Goal: Task Accomplishment & Management: Use online tool/utility

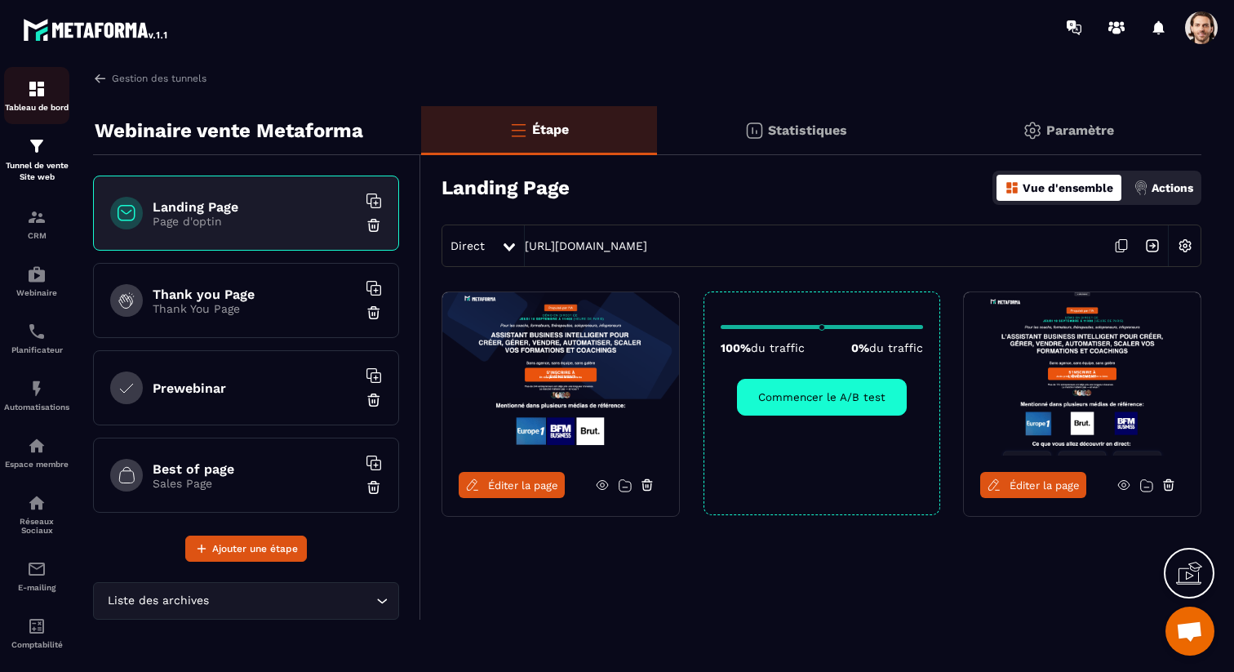
click at [27, 90] on img at bounding box center [37, 89] width 20 height 20
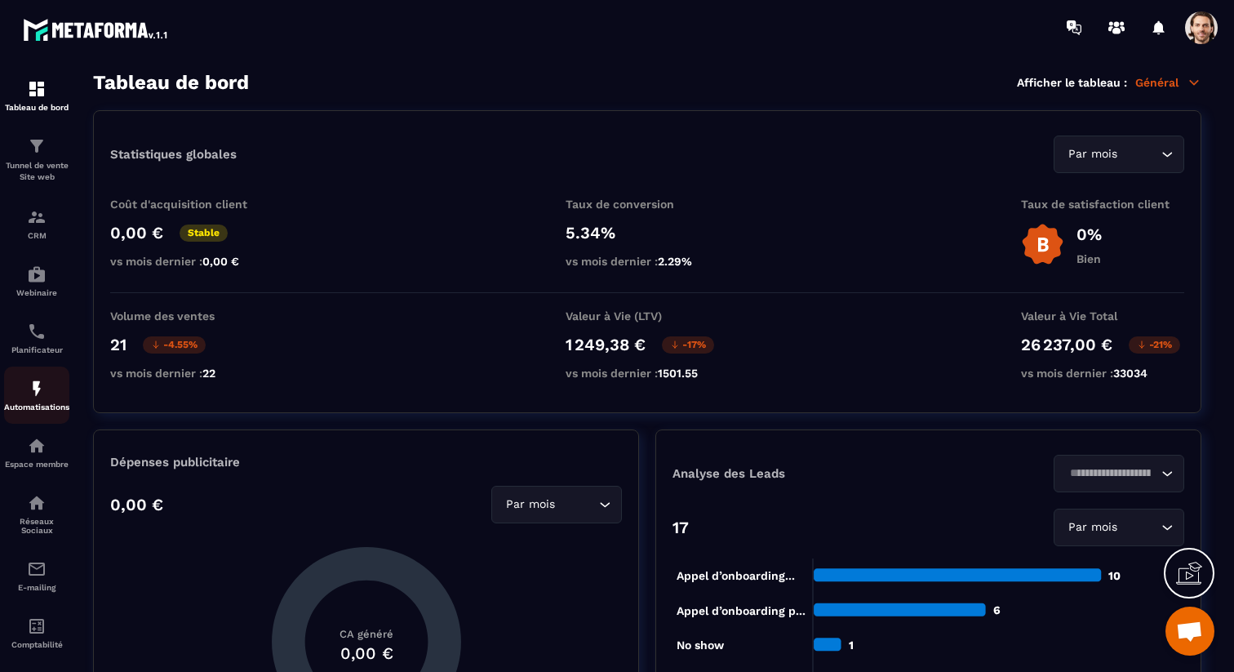
click at [25, 404] on div "Automatisations" at bounding box center [36, 395] width 65 height 33
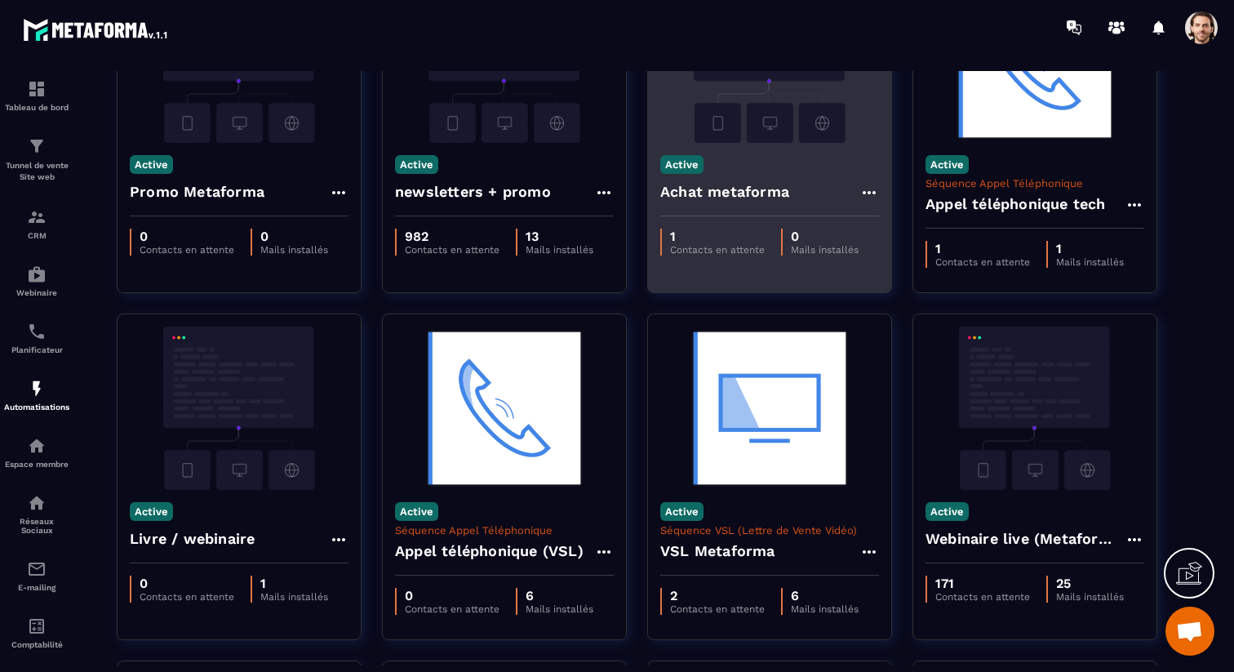
scroll to position [184, 0]
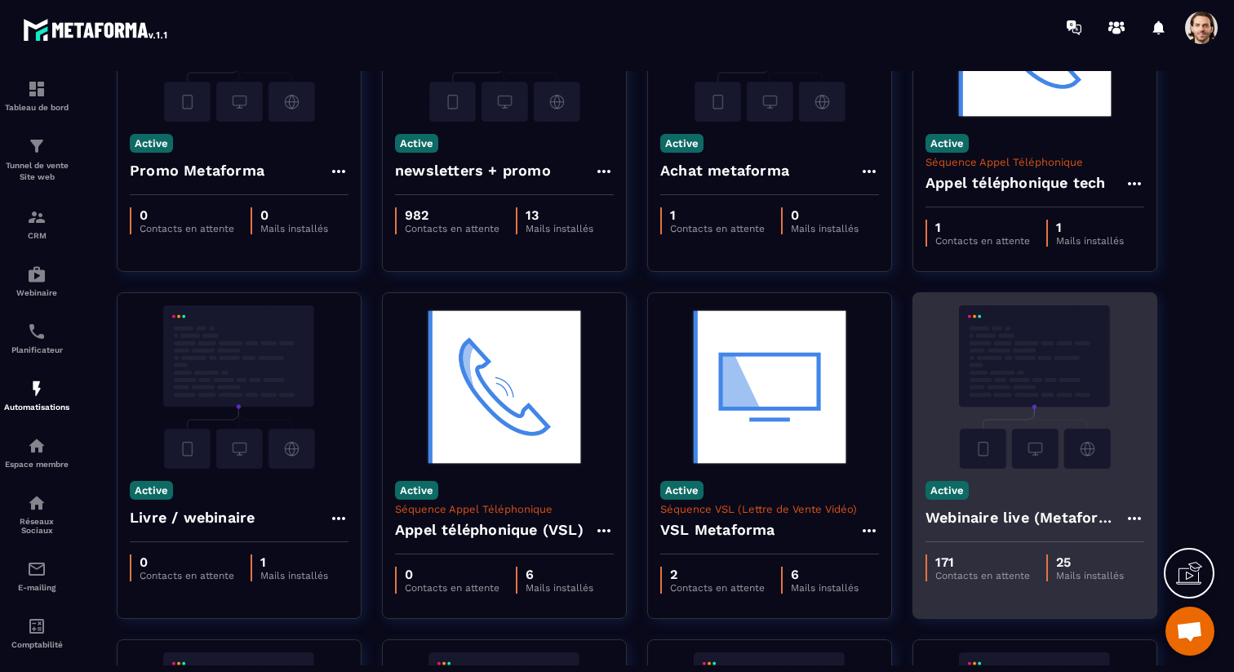
click at [1002, 522] on h4 "Webinaire live (Metaforma)" at bounding box center [1025, 517] width 199 height 23
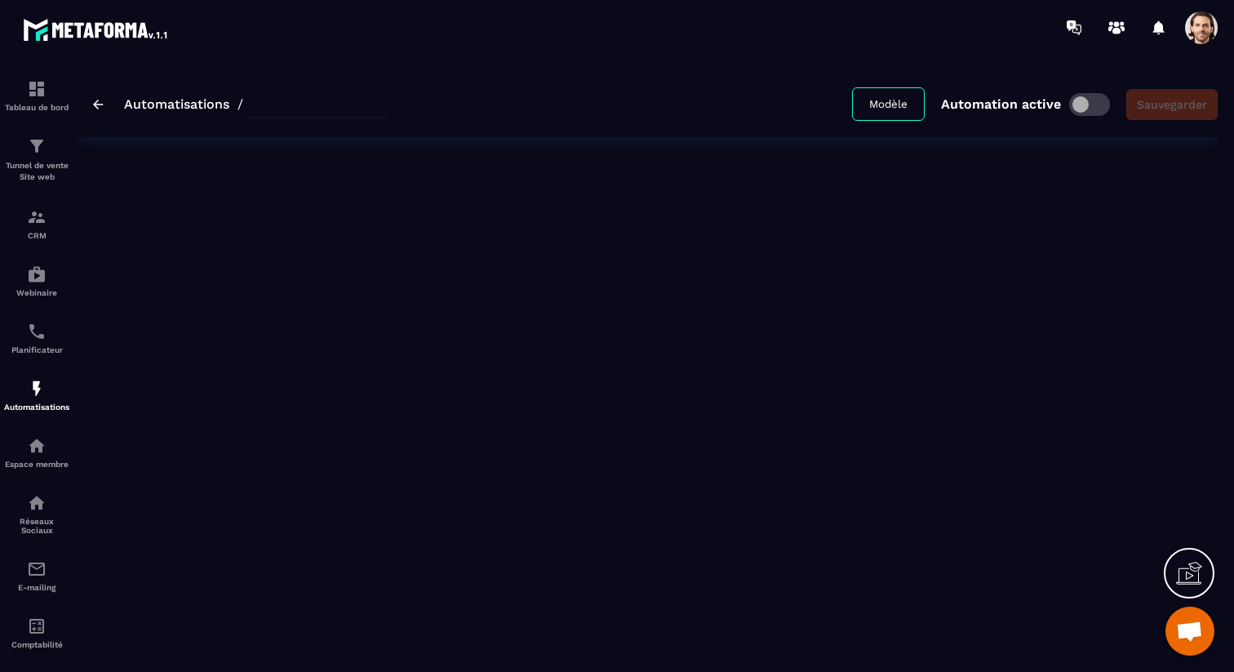
type input "**********"
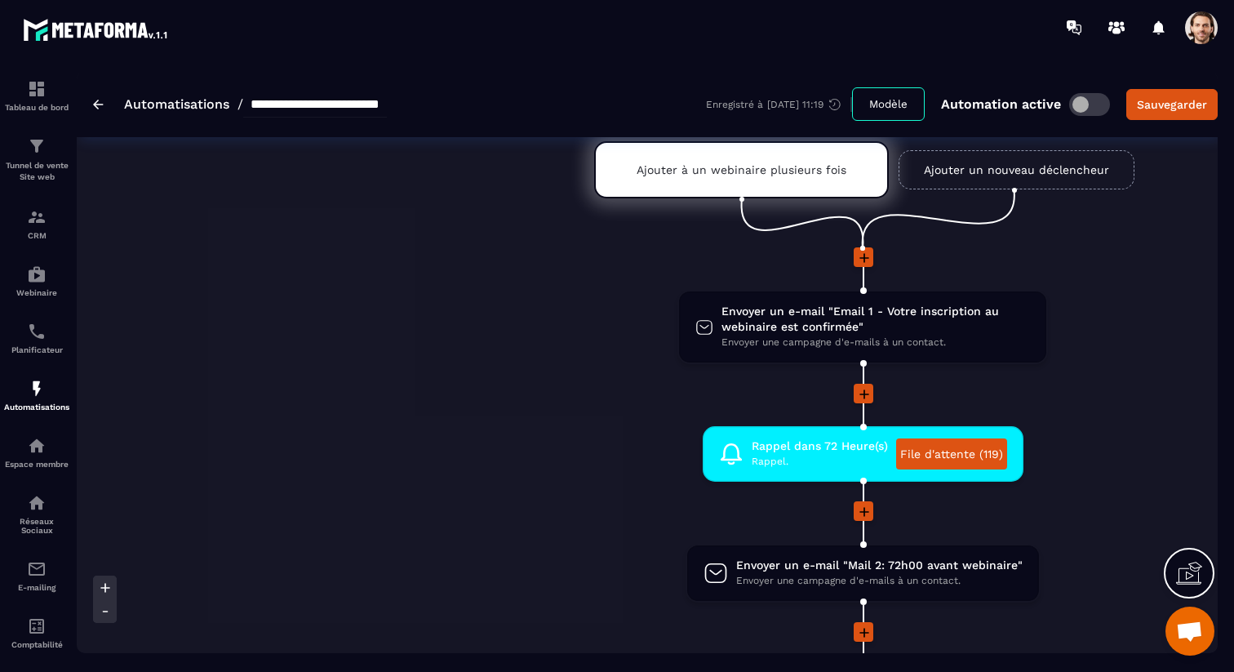
scroll to position [69, 0]
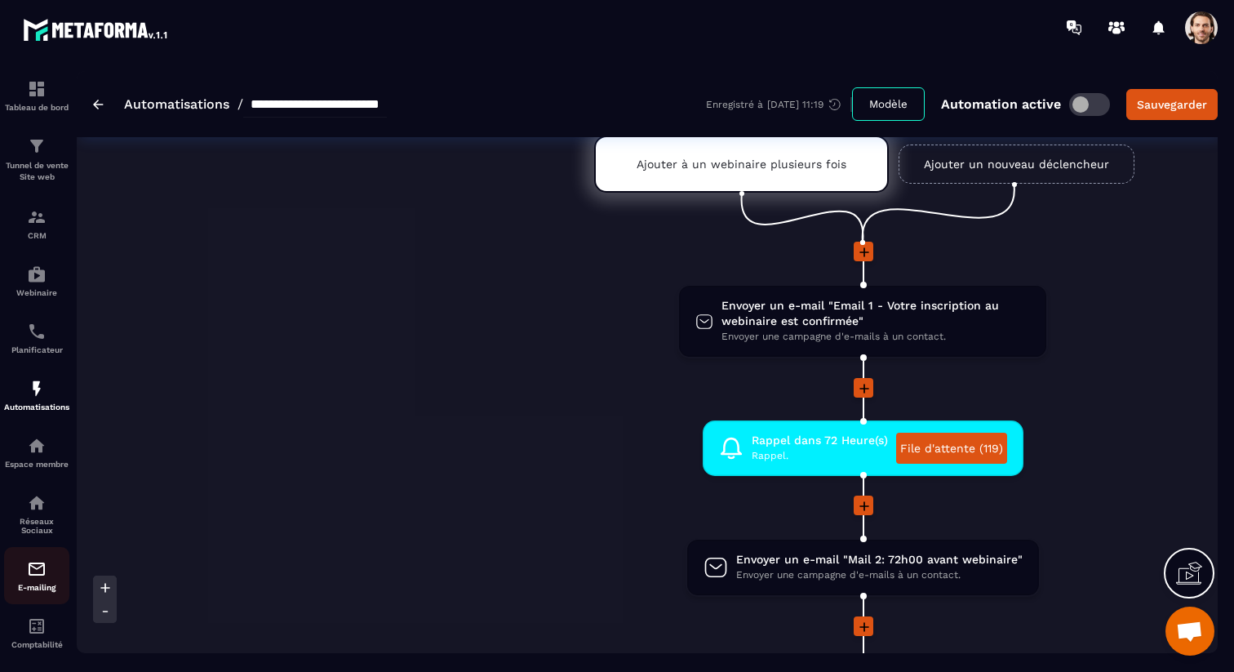
click at [33, 568] on img at bounding box center [37, 569] width 20 height 20
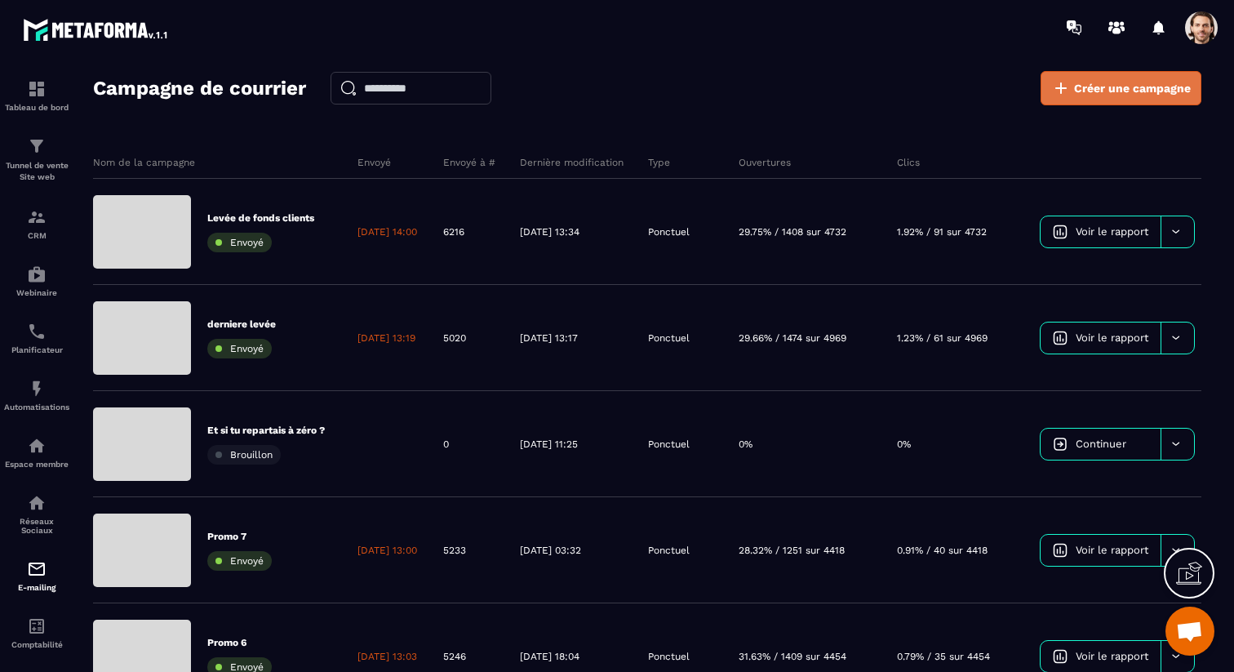
click at [1130, 87] on span "Créer une campagne" at bounding box center [1132, 88] width 117 height 16
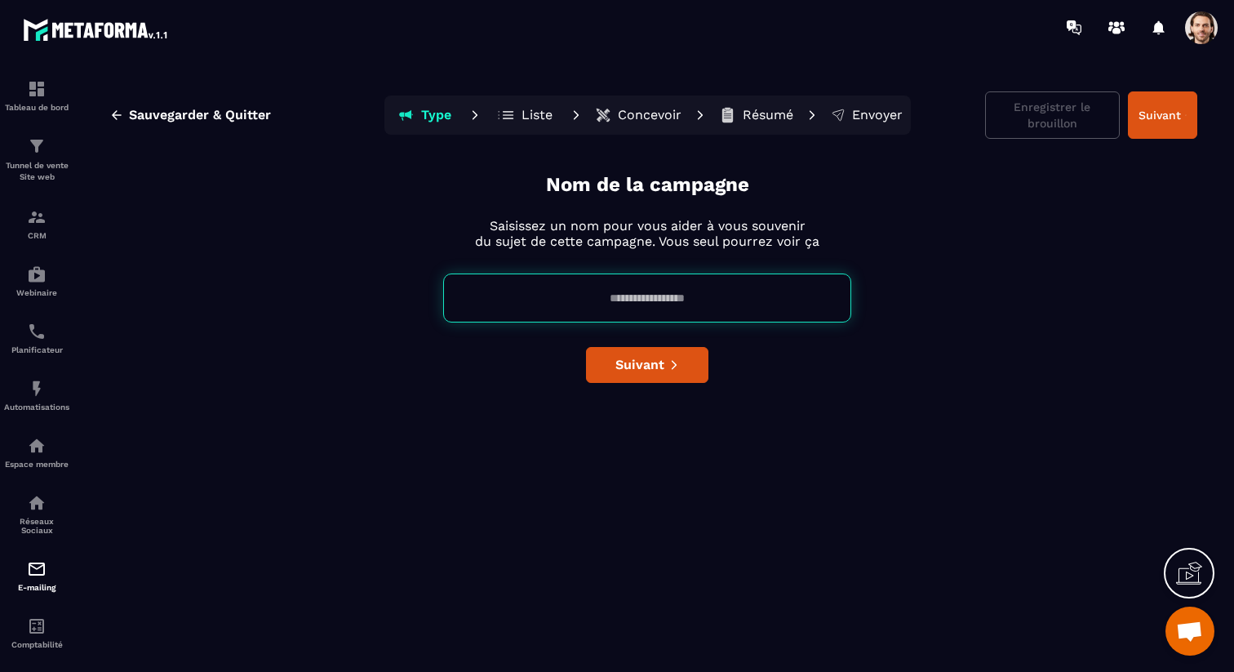
click at [685, 296] on input at bounding box center [647, 297] width 408 height 49
type input "**********"
click at [658, 359] on span "Suivant" at bounding box center [640, 365] width 49 height 16
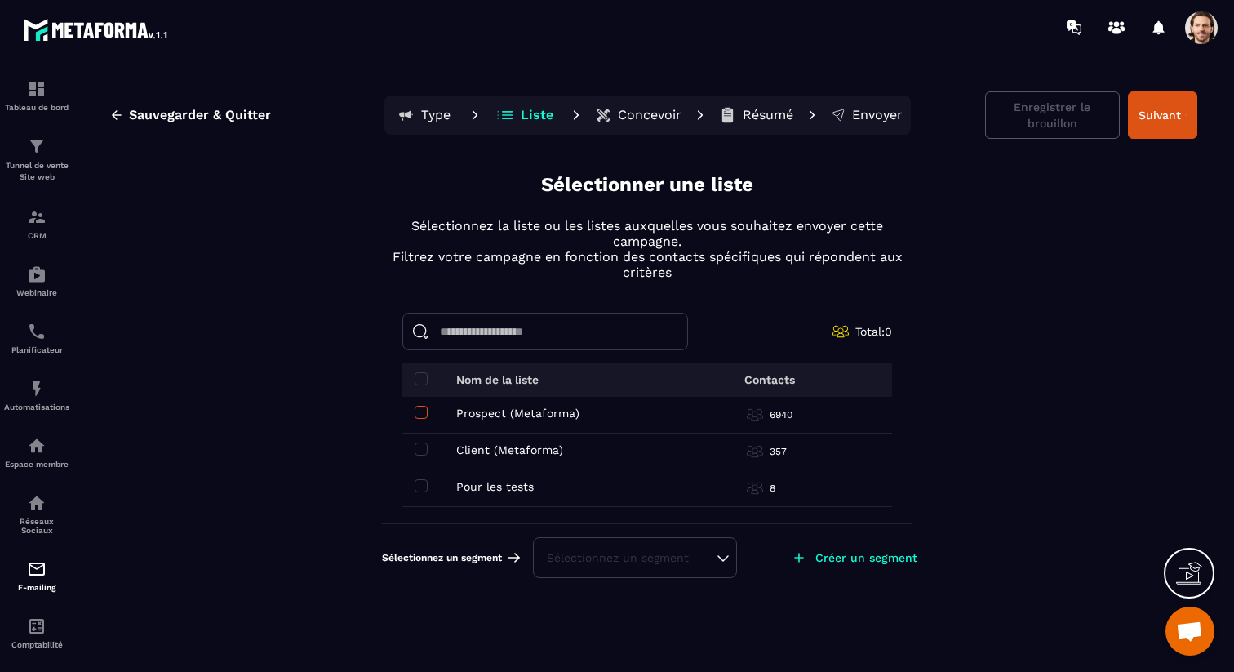
click at [421, 413] on span at bounding box center [421, 412] width 13 height 13
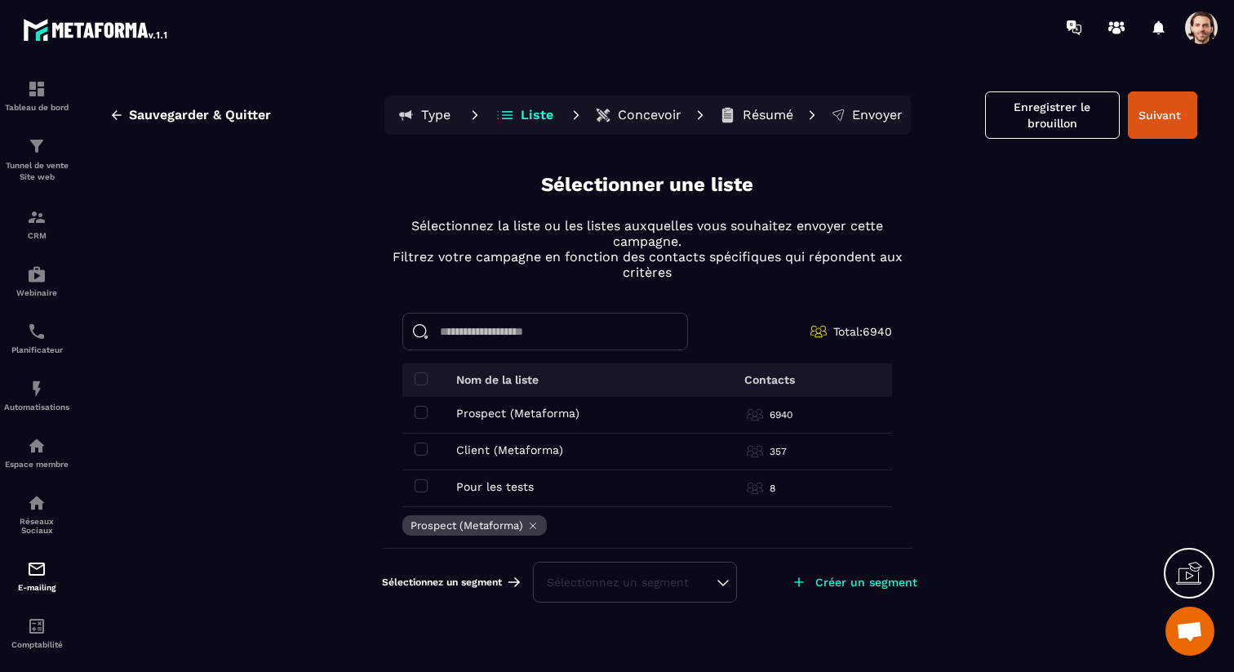
click at [633, 589] on div "Sélectionnez un segment" at bounding box center [635, 582] width 176 height 16
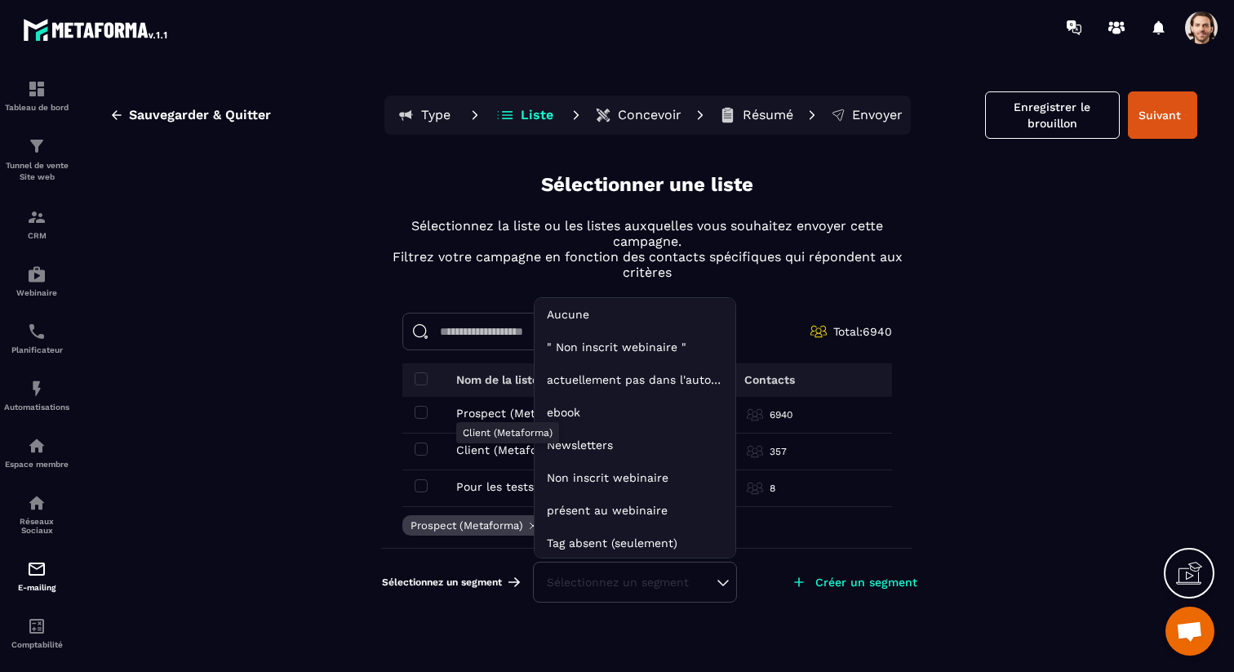
click at [487, 449] on p "Client (Metaforma)" at bounding box center [509, 449] width 107 height 13
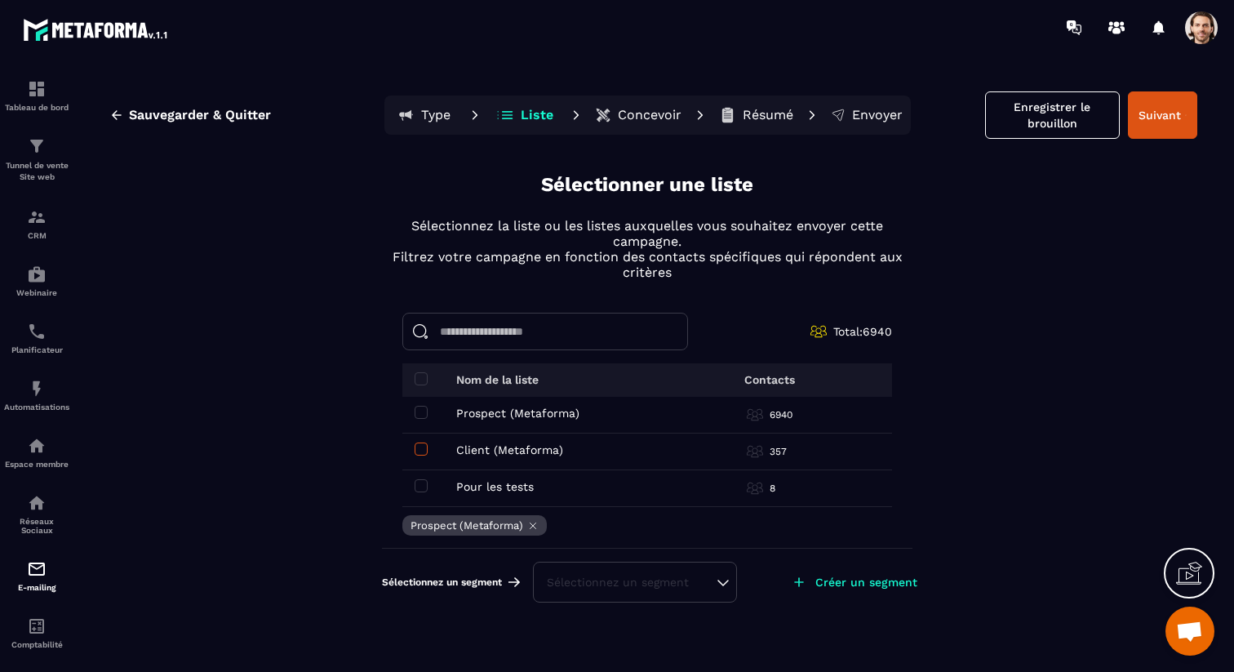
click at [424, 447] on span at bounding box center [421, 448] width 13 height 13
click at [660, 579] on div "Sélectionnez un segment" at bounding box center [635, 582] width 176 height 16
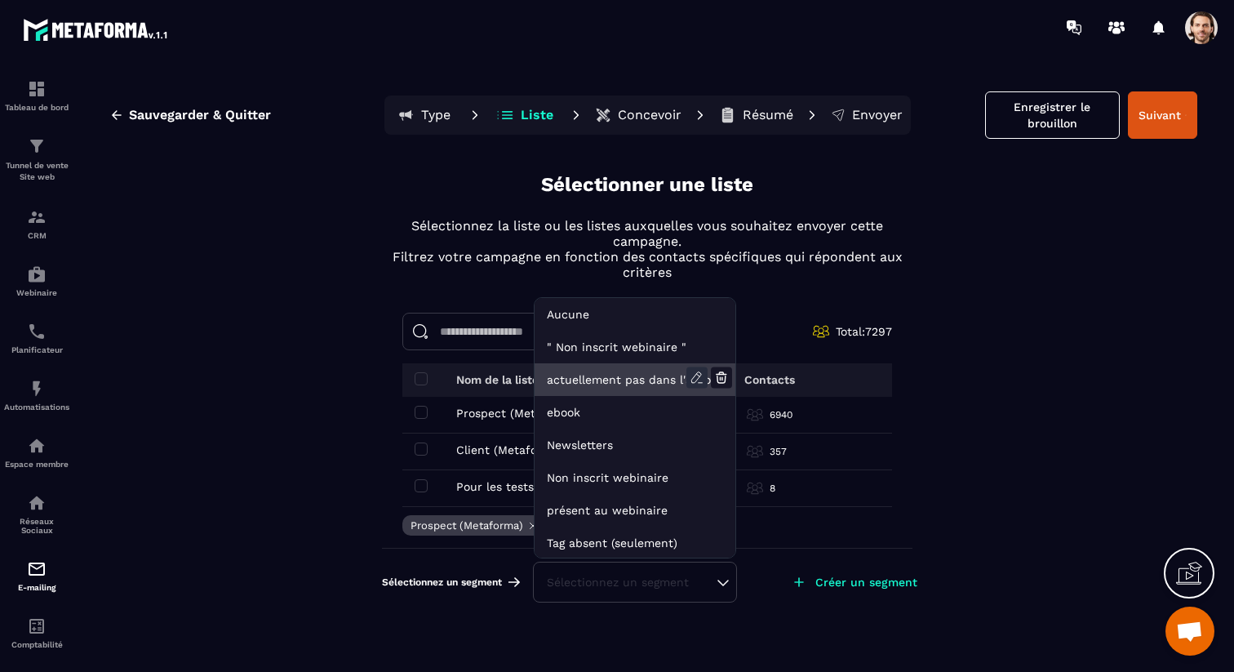
click at [699, 378] on icon at bounding box center [696, 377] width 10 height 11
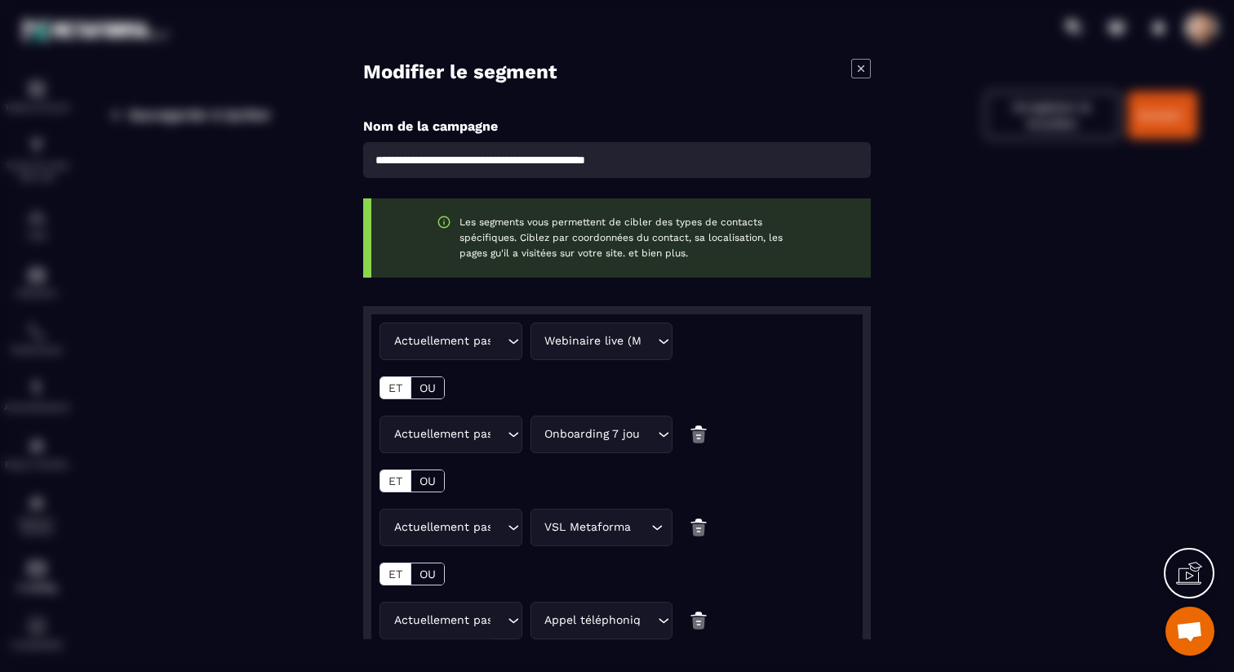
click at [863, 61] on icon "Modal window" at bounding box center [861, 68] width 20 height 20
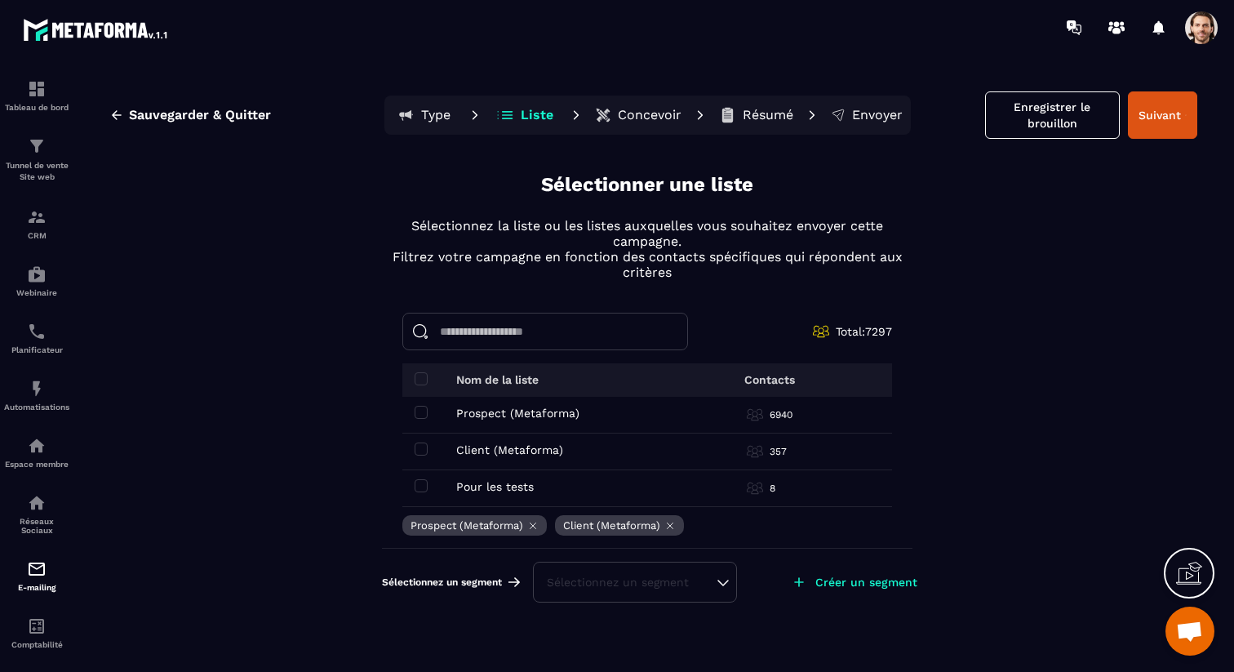
click at [660, 584] on div "Sélectionnez un segment" at bounding box center [635, 582] width 176 height 16
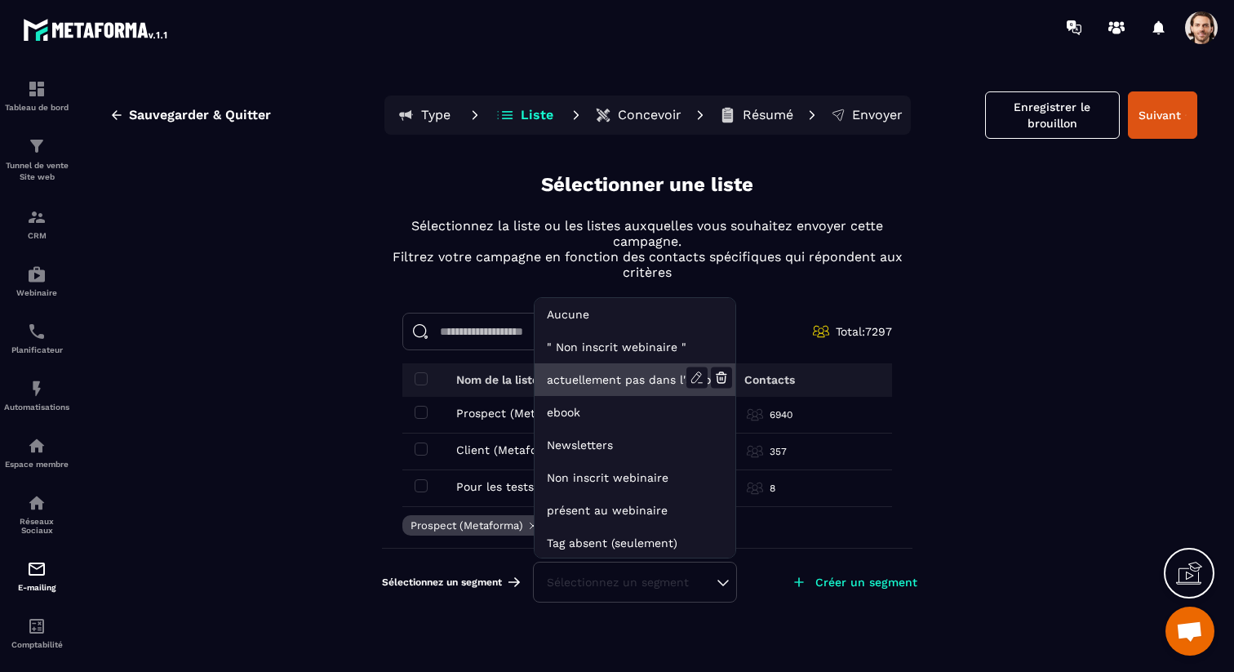
click at [651, 380] on li "actuellement pas dans l'automatisation webinar live" at bounding box center [635, 379] width 201 height 33
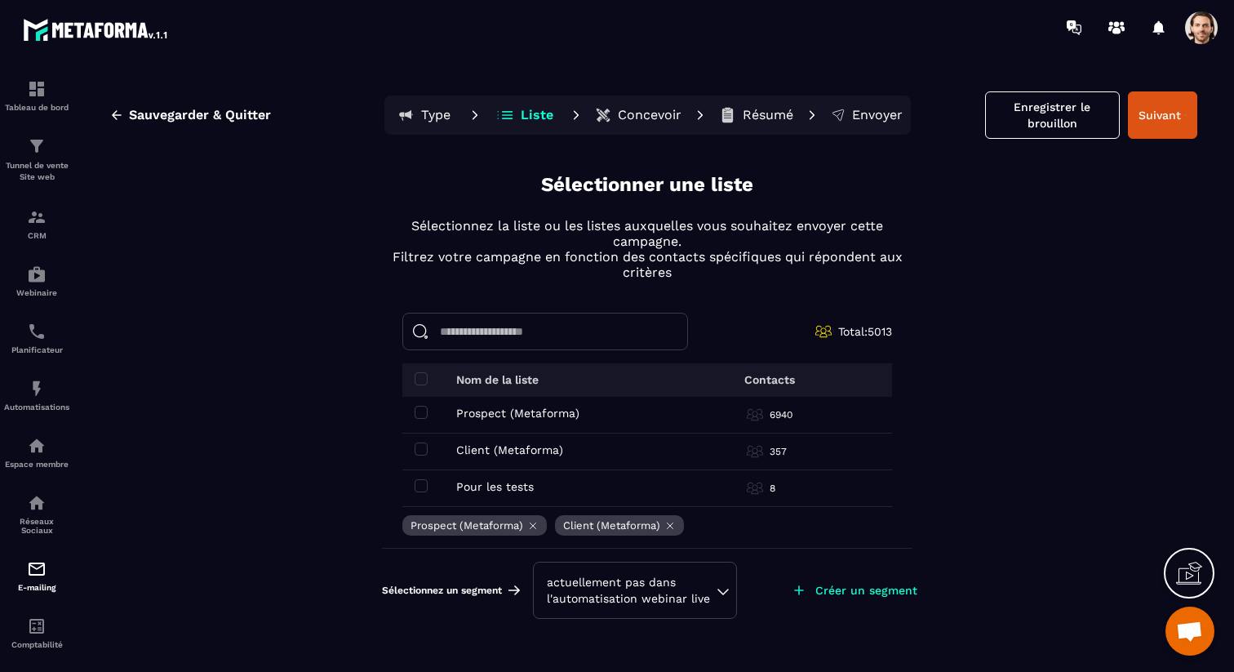
click at [616, 593] on div "actuellement pas dans l'automatisation webinar live" at bounding box center [635, 590] width 176 height 33
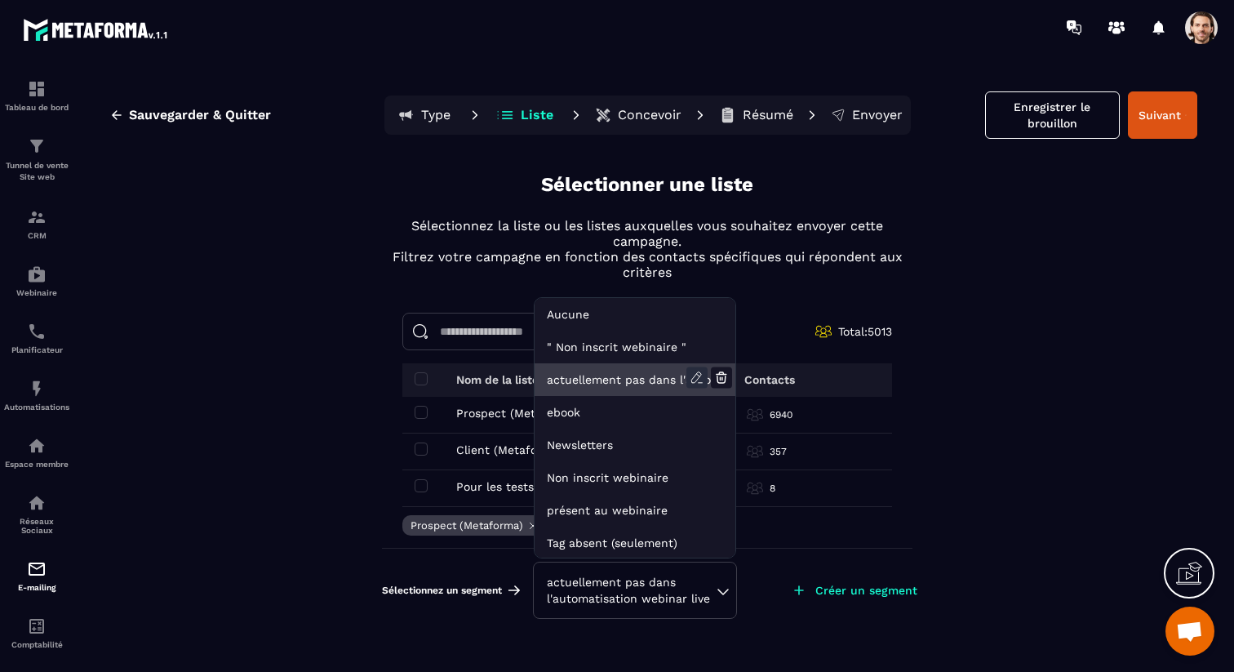
click at [699, 375] on icon at bounding box center [697, 377] width 21 height 21
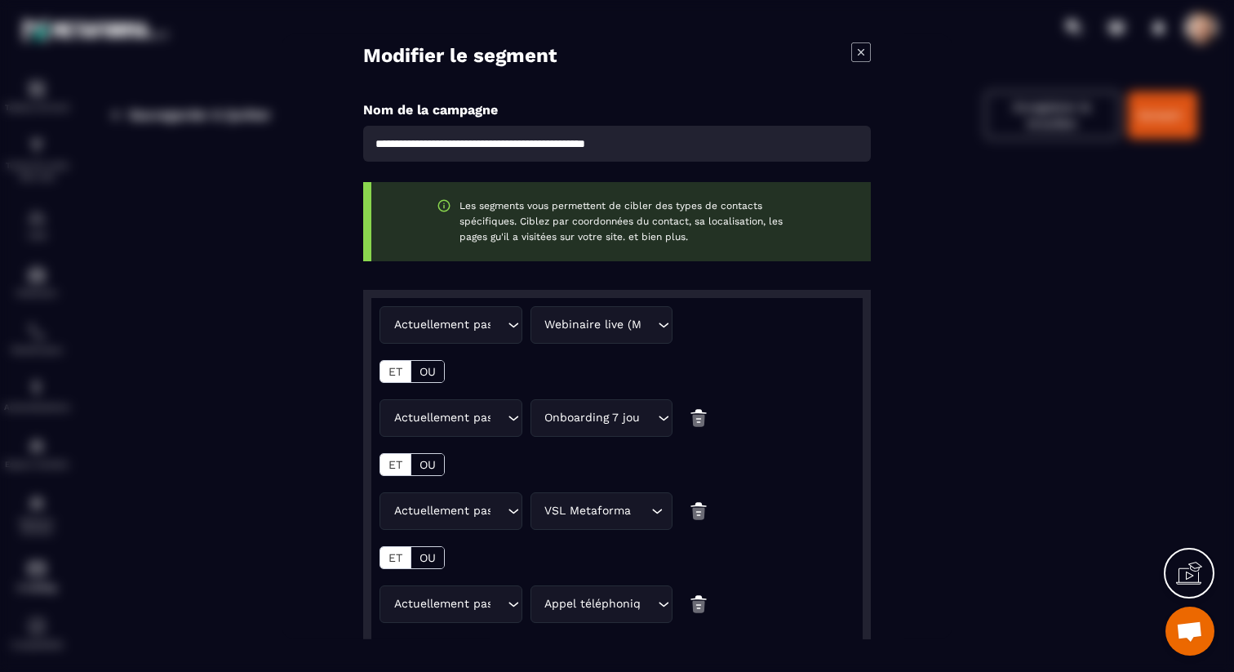
scroll to position [15, 0]
click at [860, 51] on icon "Modal window" at bounding box center [861, 53] width 20 height 20
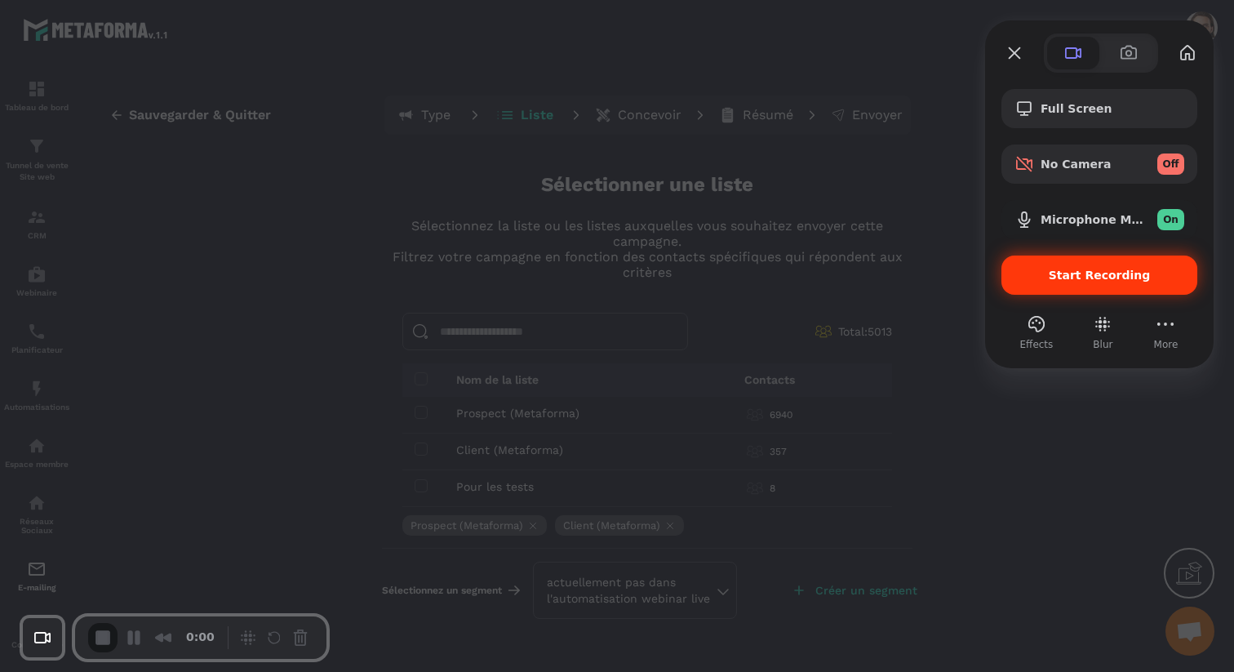
click at [1065, 267] on div "Start Recording" at bounding box center [1100, 275] width 196 height 39
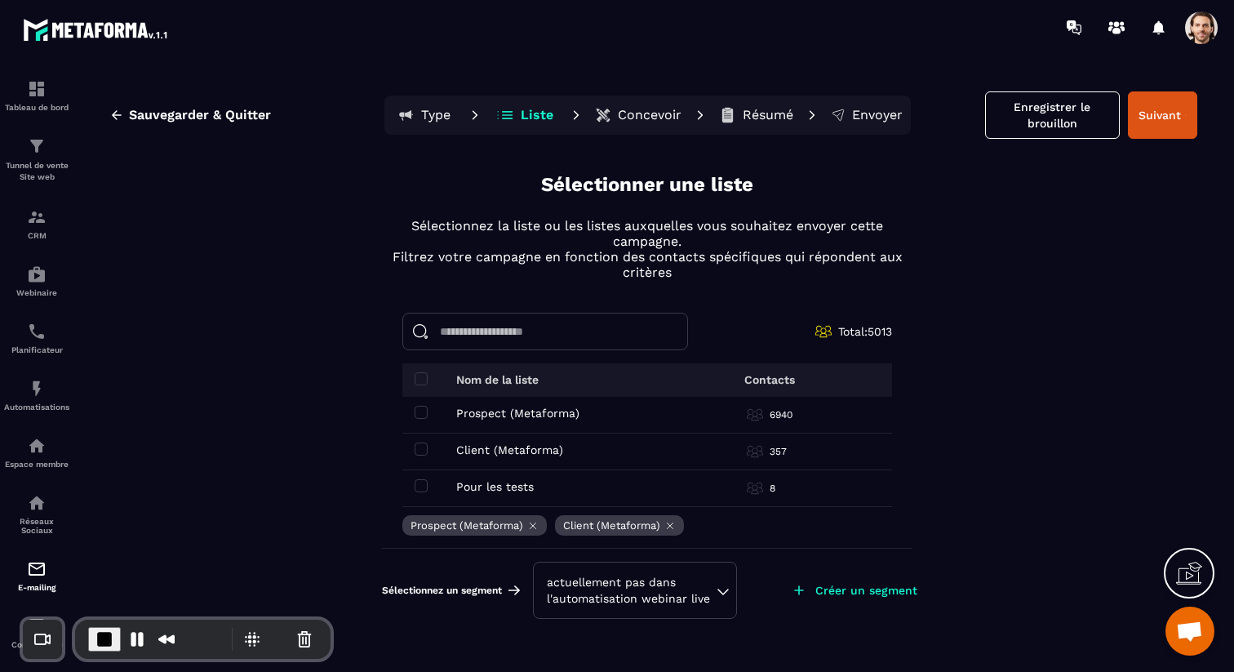
click at [638, 581] on div "actuellement pas dans l'automatisation webinar live" at bounding box center [635, 590] width 176 height 33
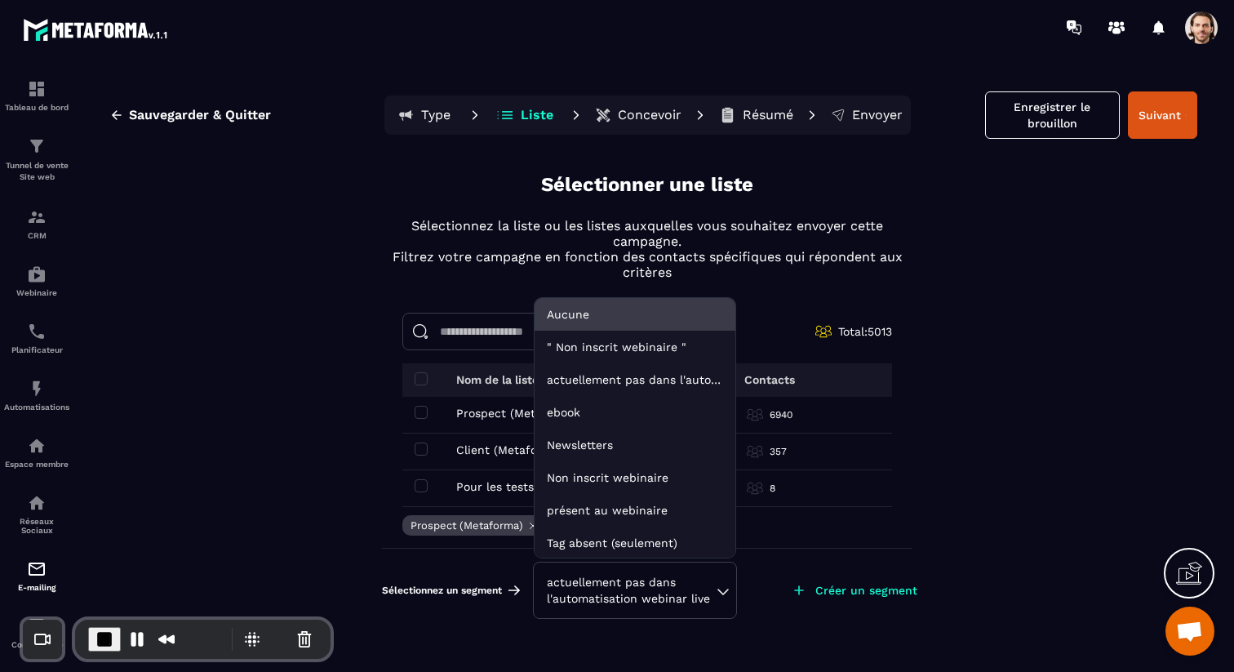
click at [612, 319] on li "Aucune" at bounding box center [635, 314] width 201 height 33
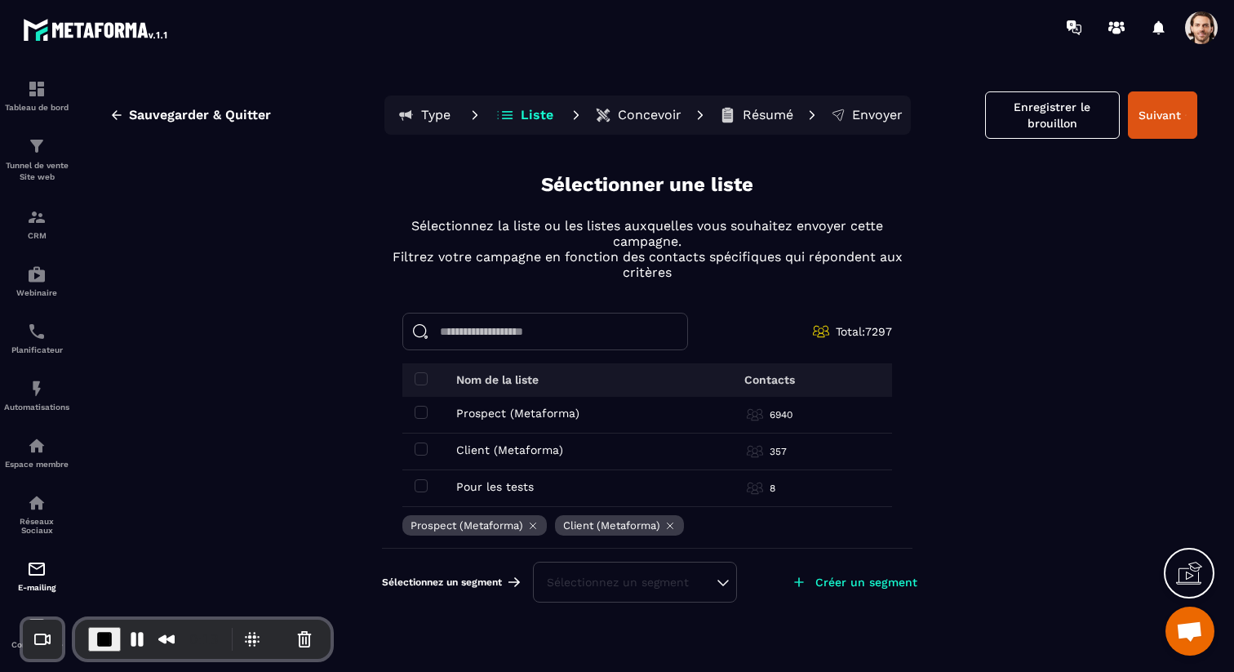
click at [687, 578] on div "Sélectionnez un segment" at bounding box center [635, 582] width 176 height 16
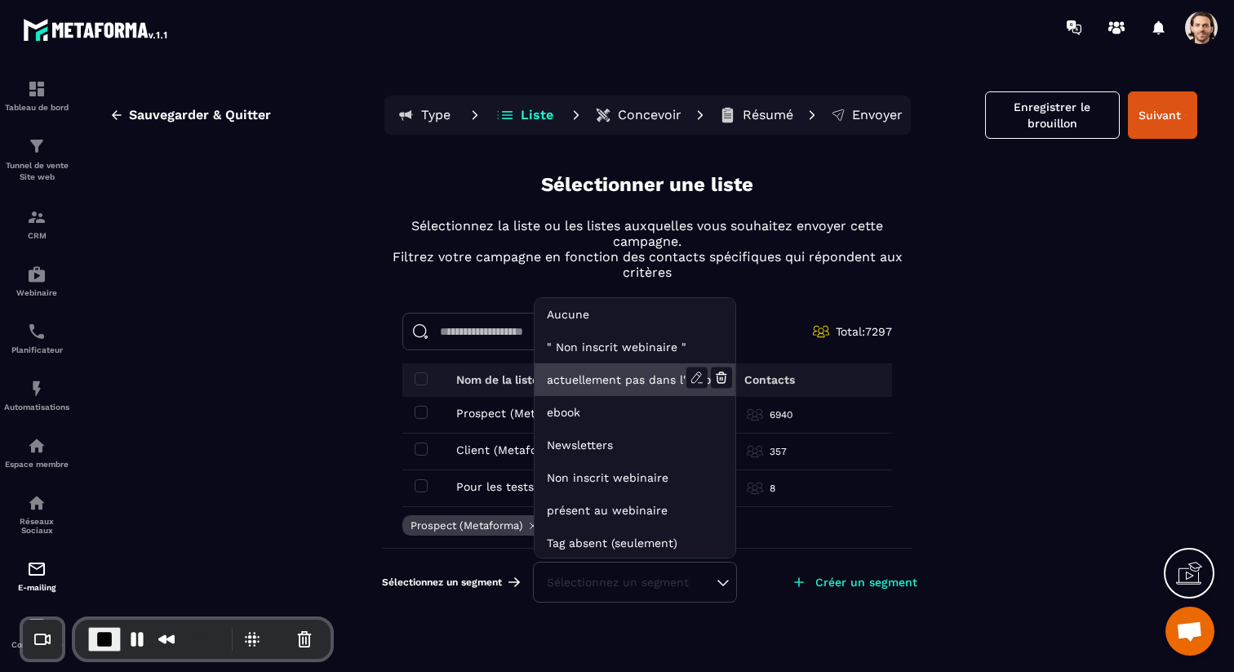
click at [661, 386] on li "actuellement pas dans l'automatisation webinar live" at bounding box center [635, 379] width 201 height 33
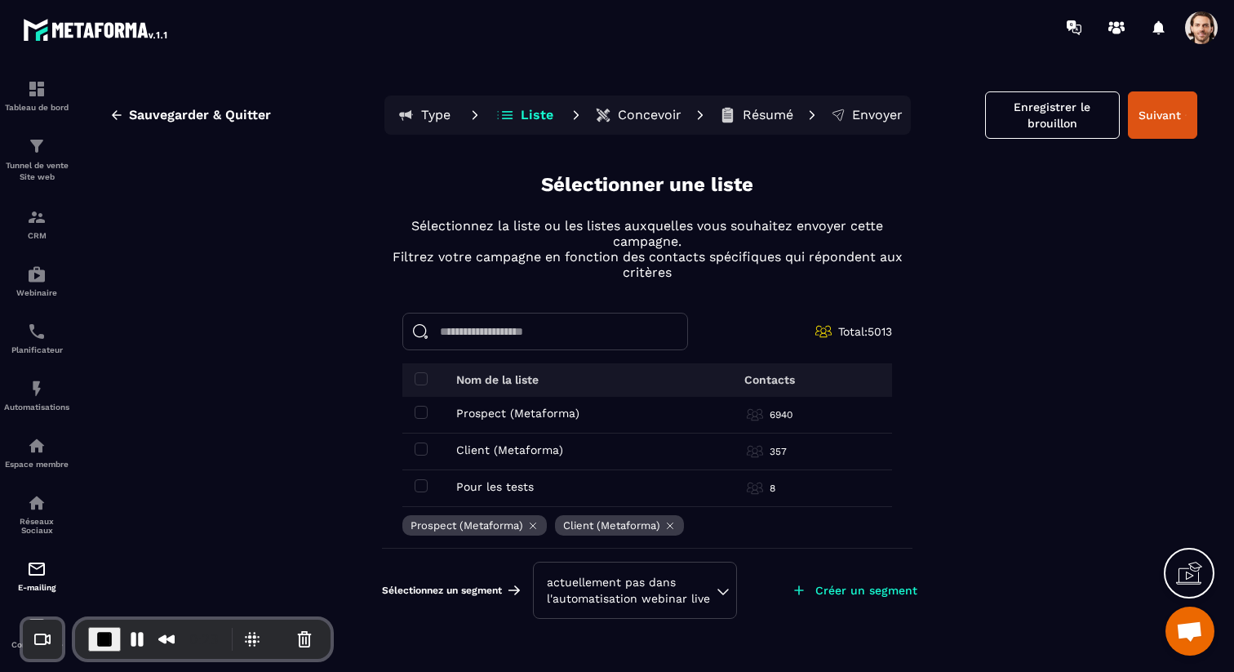
click at [651, 603] on div "actuellement pas dans l'automatisation webinar live" at bounding box center [635, 590] width 176 height 33
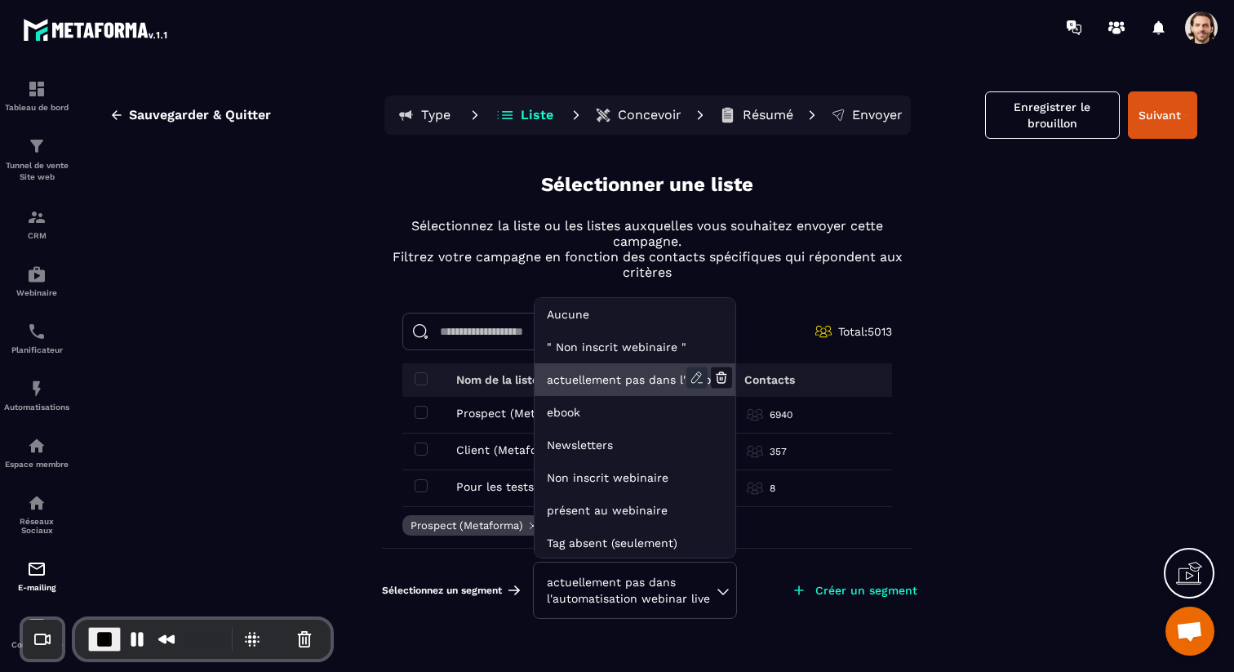
click at [703, 374] on icon at bounding box center [697, 377] width 21 height 21
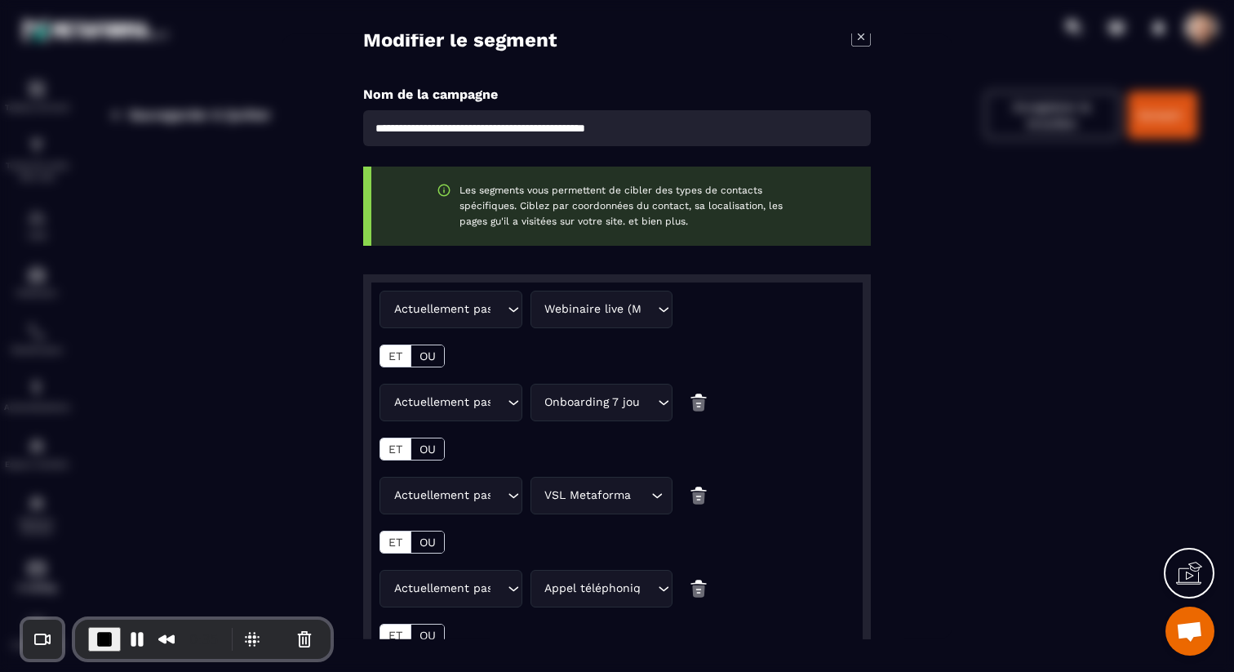
scroll to position [0, 0]
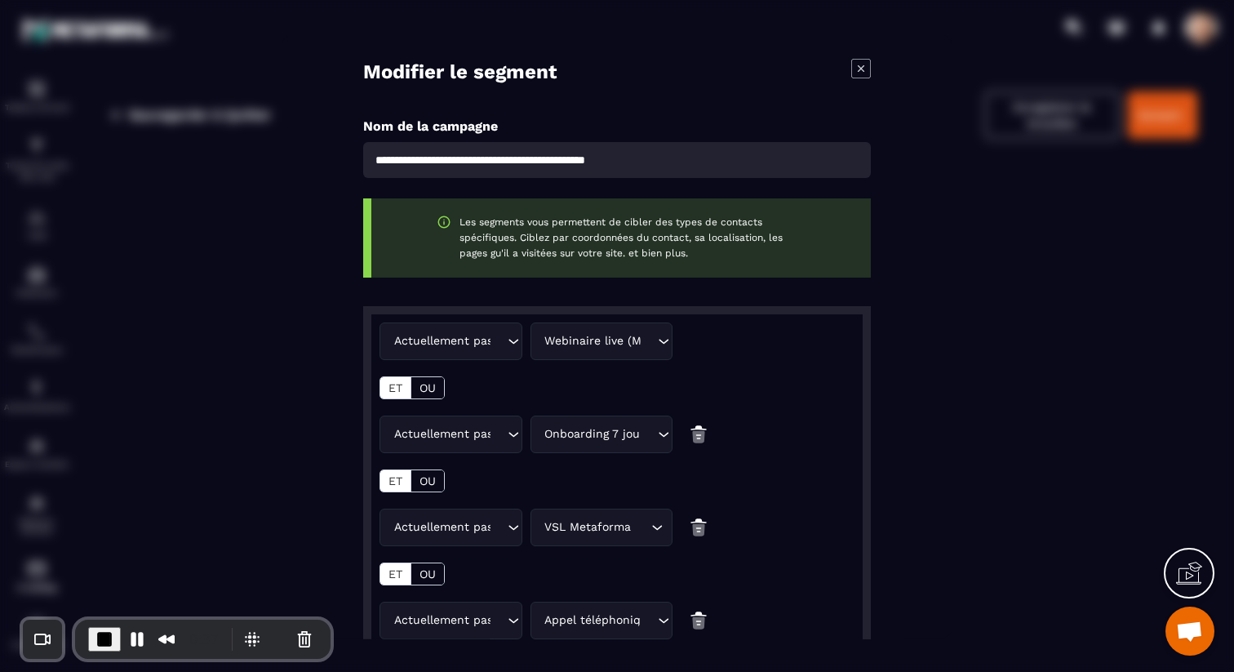
click at [865, 63] on icon "Modal window" at bounding box center [861, 68] width 20 height 20
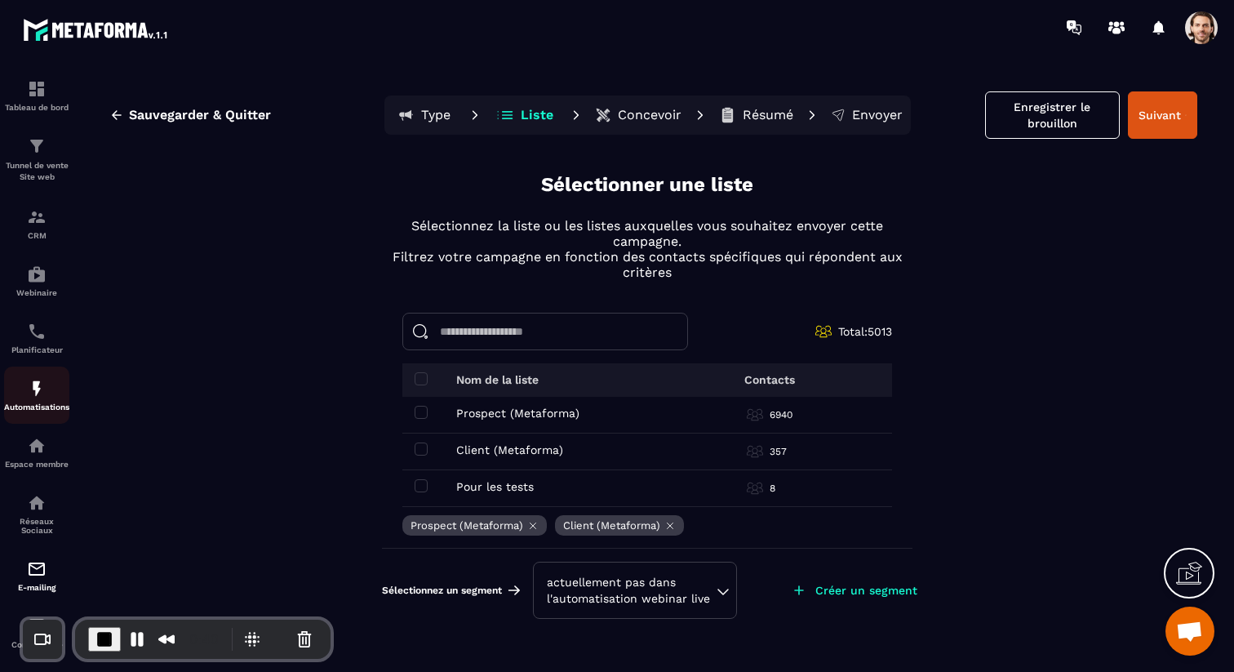
click at [28, 398] on img at bounding box center [37, 389] width 20 height 20
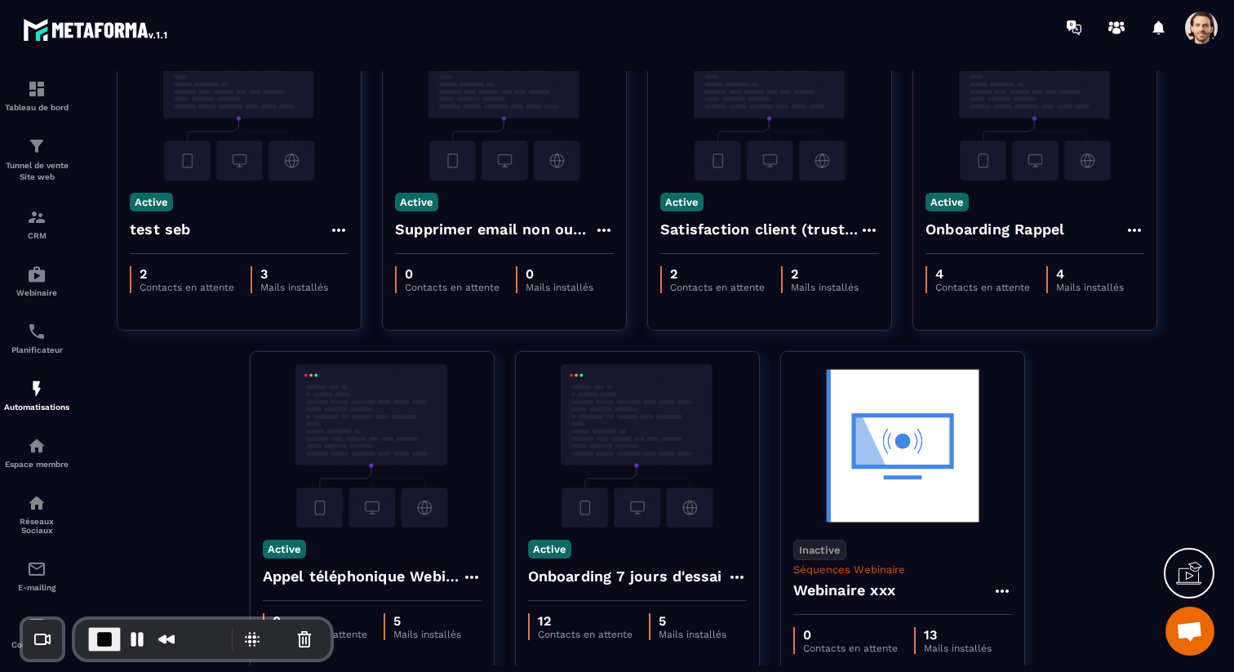
scroll to position [900, 0]
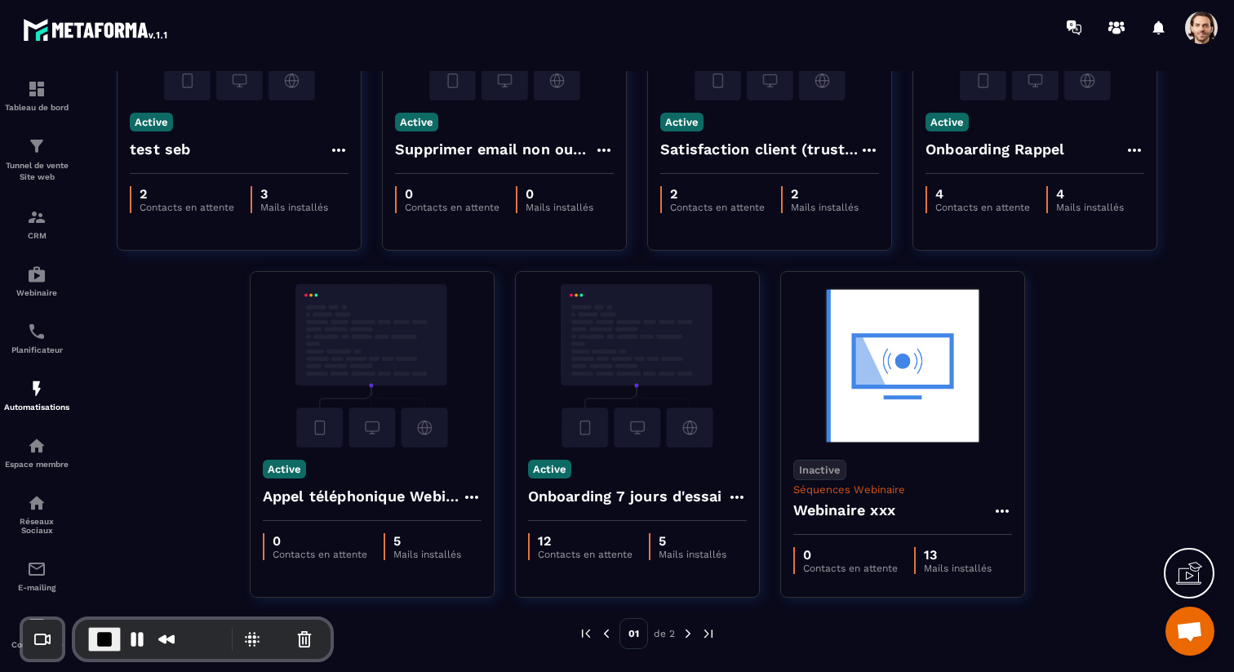
click at [684, 633] on img at bounding box center [688, 633] width 15 height 15
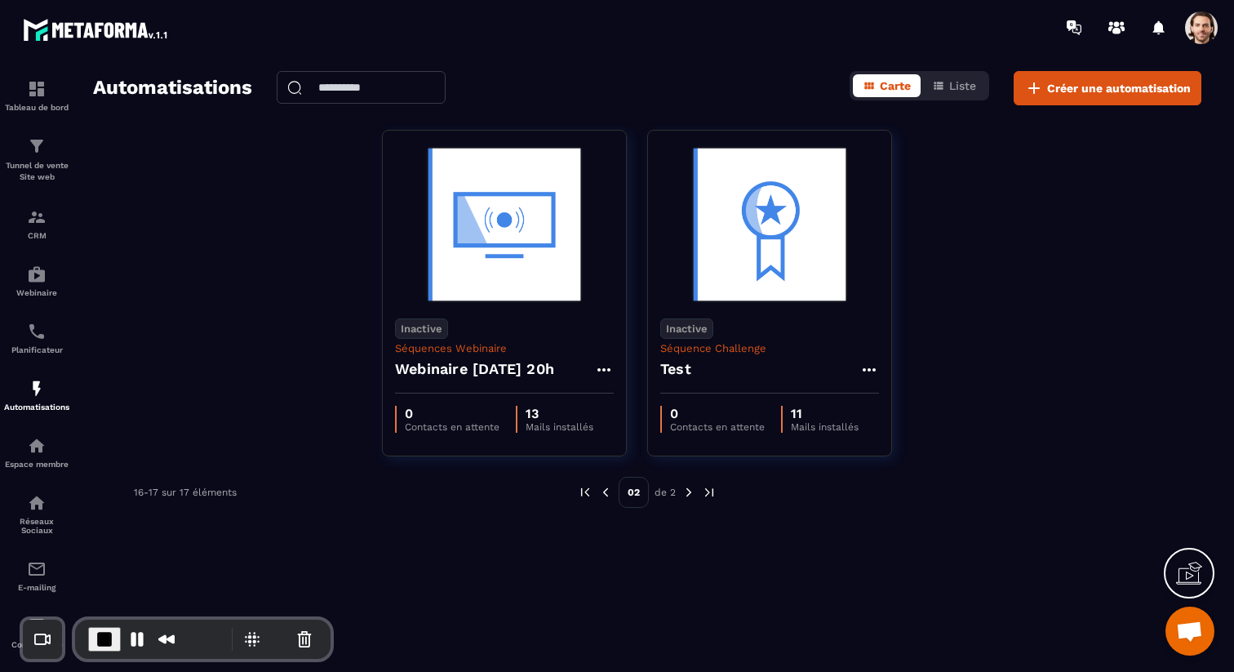
click at [608, 496] on img at bounding box center [605, 492] width 15 height 15
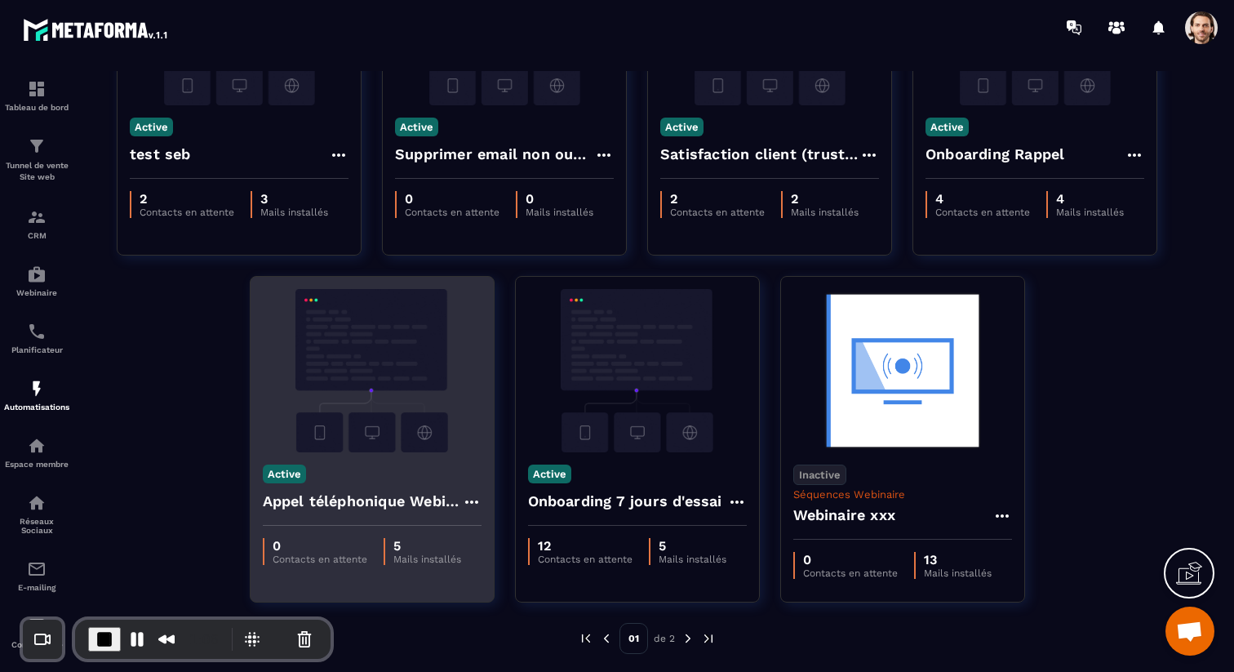
scroll to position [900, 0]
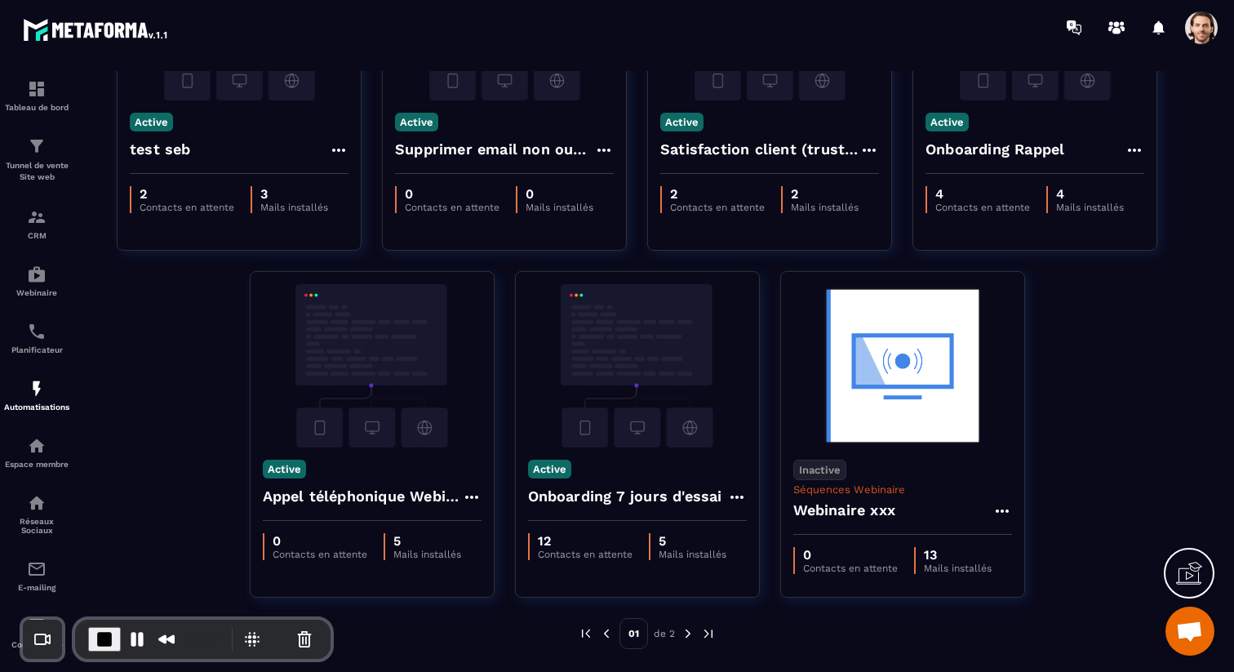
click at [687, 637] on img at bounding box center [688, 633] width 15 height 15
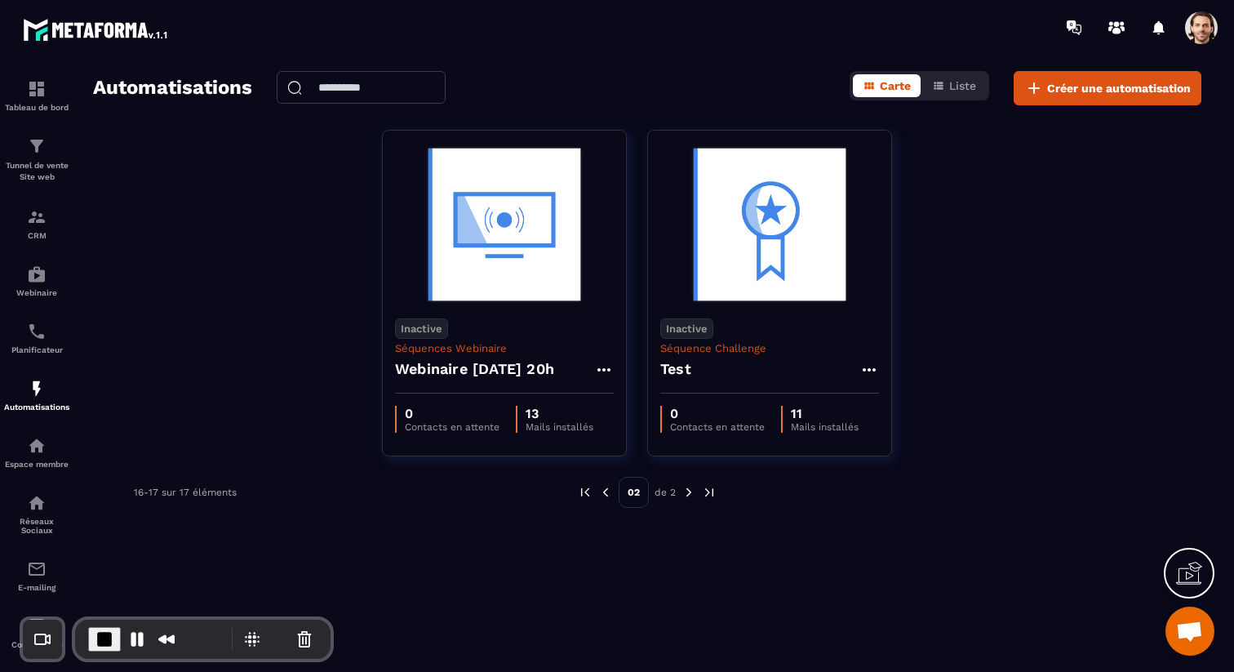
click at [607, 496] on img at bounding box center [605, 492] width 15 height 15
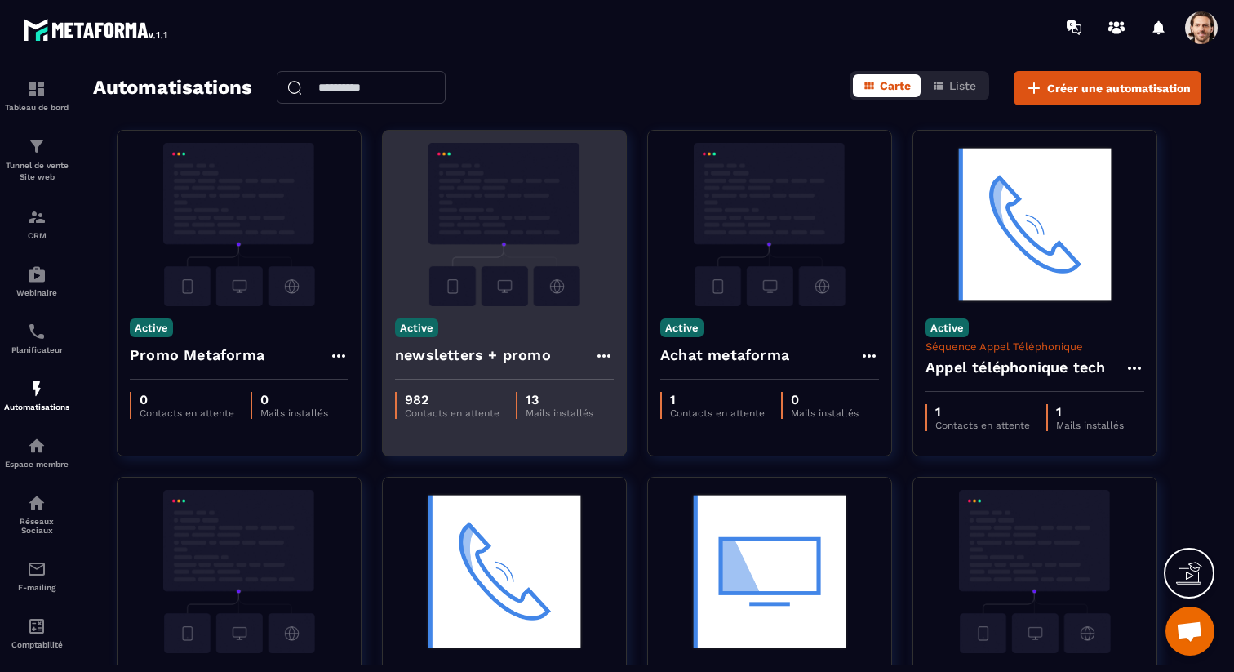
click at [416, 356] on h4 "newsletters + promo" at bounding box center [473, 355] width 156 height 23
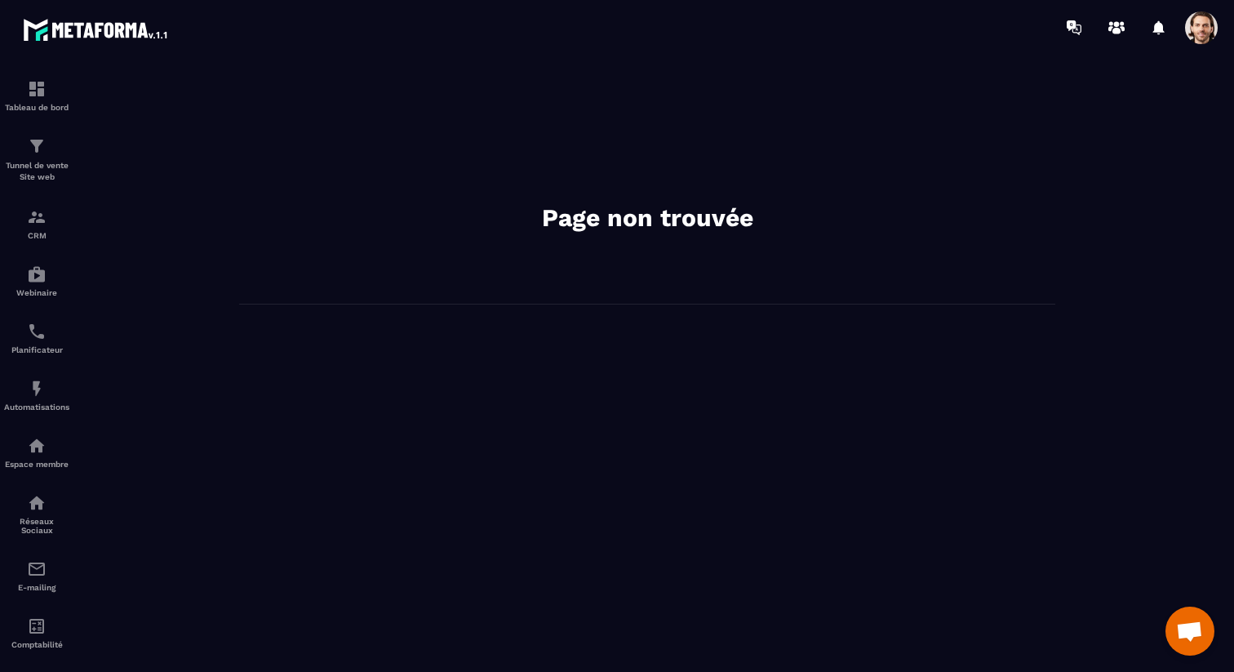
click at [1208, 24] on span at bounding box center [1201, 27] width 33 height 33
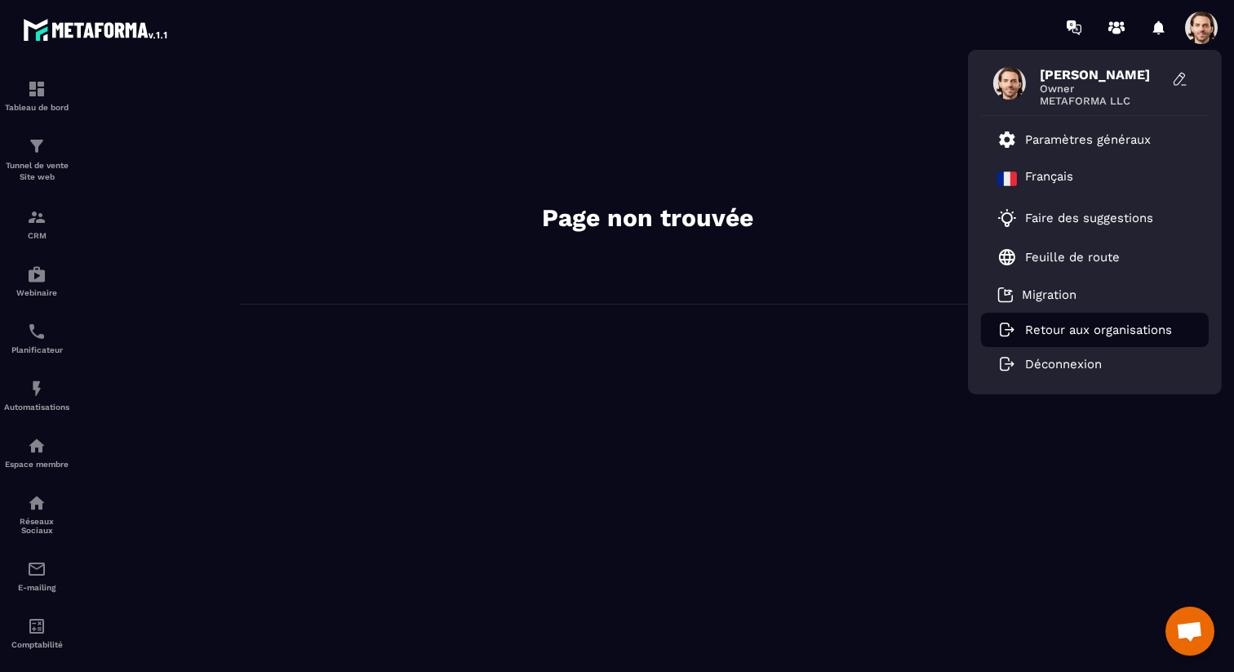
click at [1081, 322] on p "Retour aux organisations" at bounding box center [1098, 329] width 147 height 15
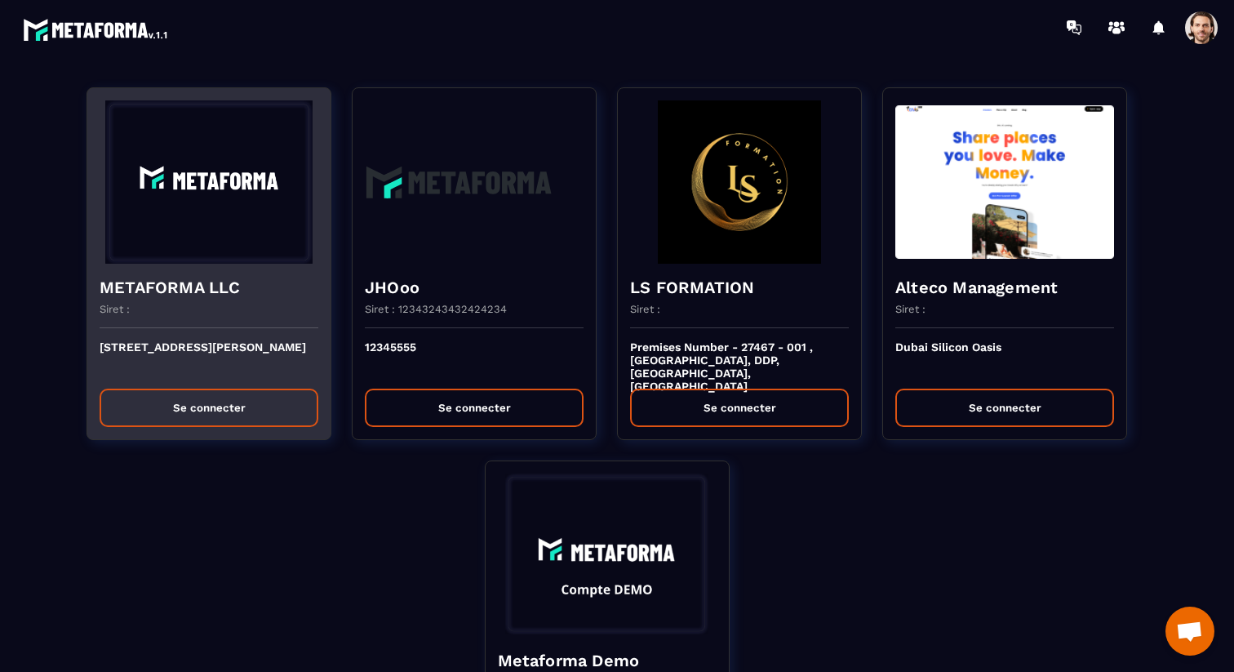
click at [251, 209] on img at bounding box center [209, 181] width 219 height 163
